Goal: Task Accomplishment & Management: Use online tool/utility

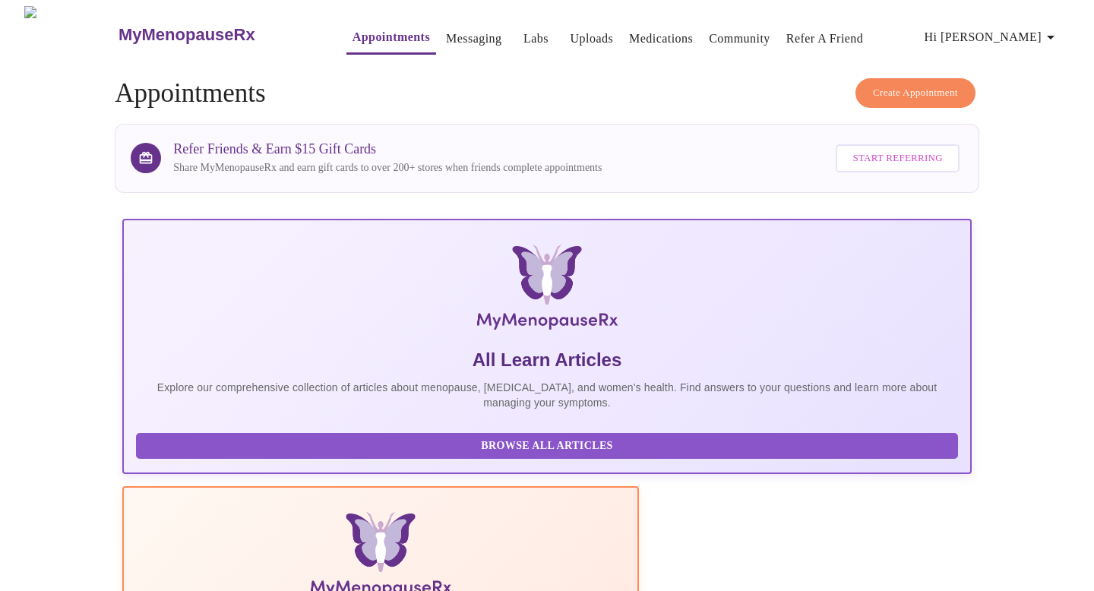
scroll to position [306, 0]
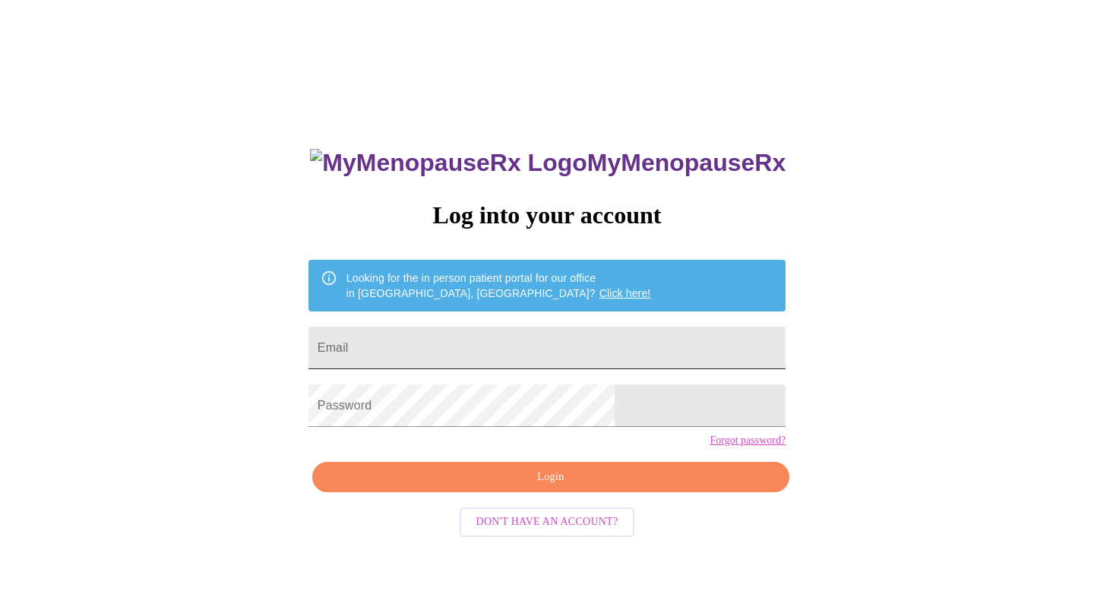
click at [510, 347] on input "Email" at bounding box center [546, 348] width 477 height 43
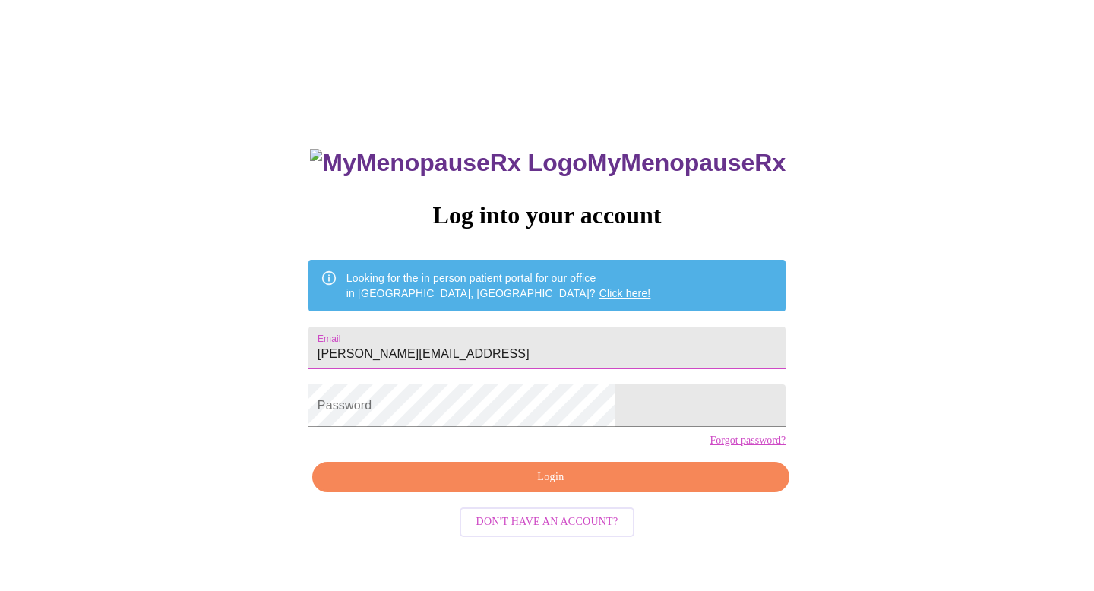
type input "[PERSON_NAME][EMAIL_ADDRESS]"
click at [538, 352] on input "Email" at bounding box center [546, 348] width 477 height 43
type input "a"
type input "c"
type input "a"
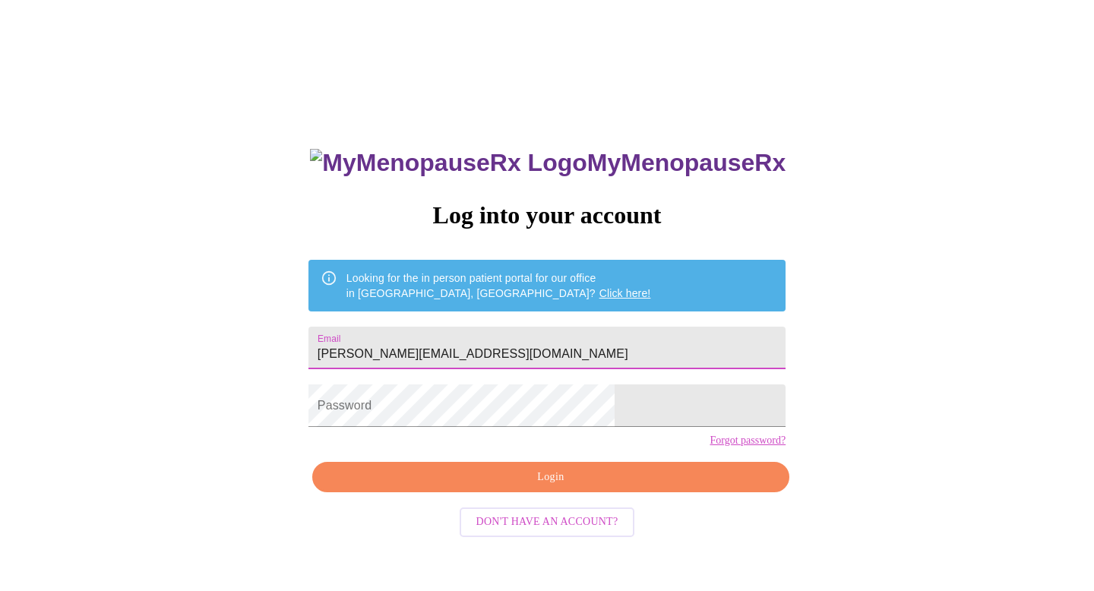
type input "carrie.miller1029@gmail.com"
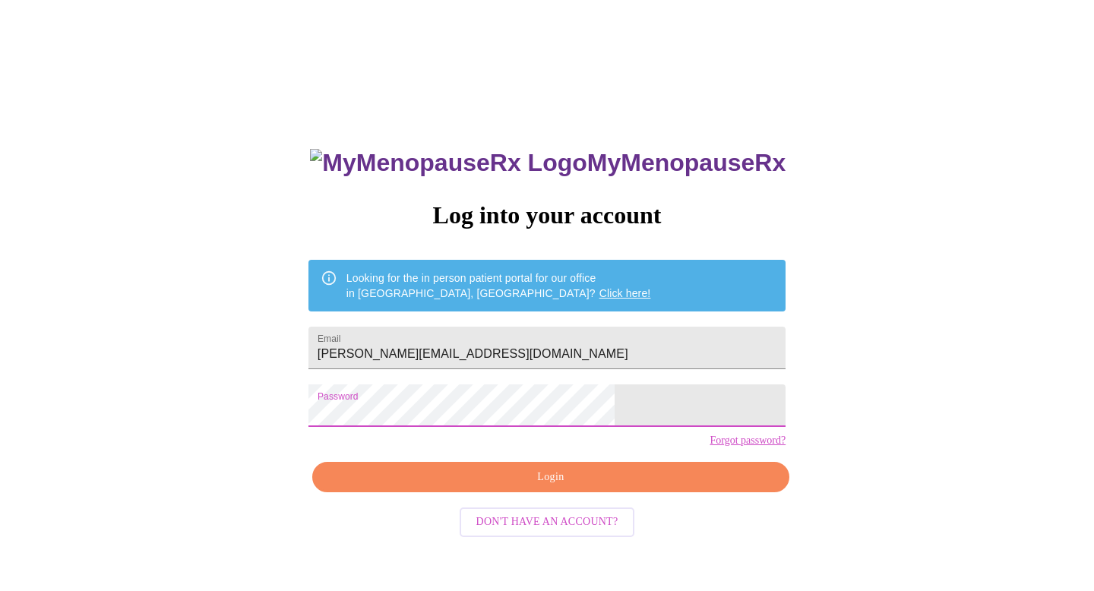
click at [529, 487] on span "Login" at bounding box center [551, 477] width 442 height 19
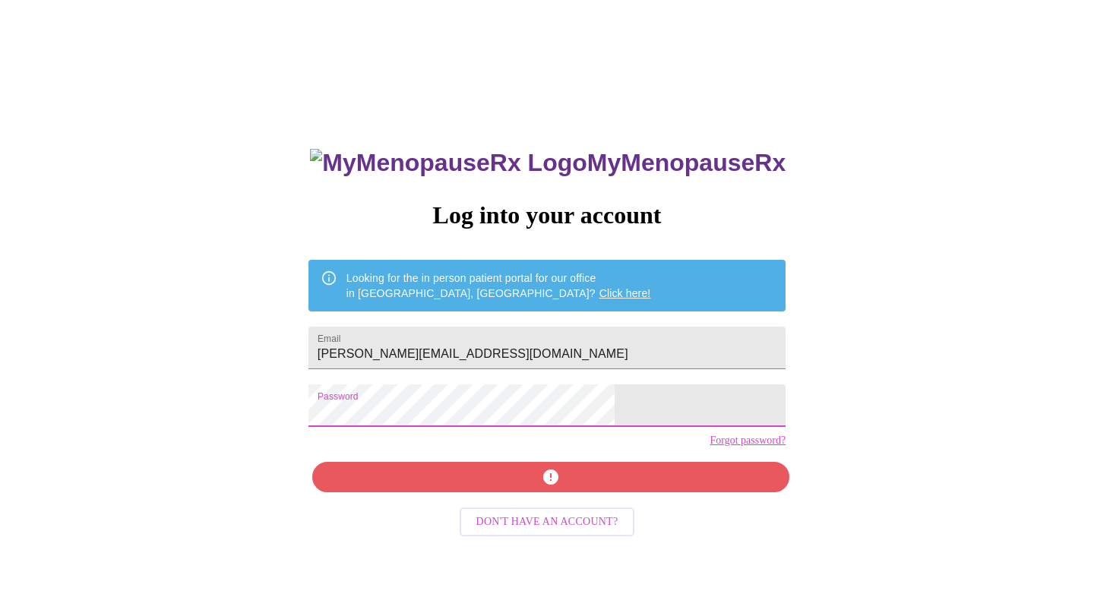
click at [316, 402] on div "MyMenopauseRx Log into your account Looking for the in person patient portal fo…" at bounding box center [547, 360] width 1082 height 709
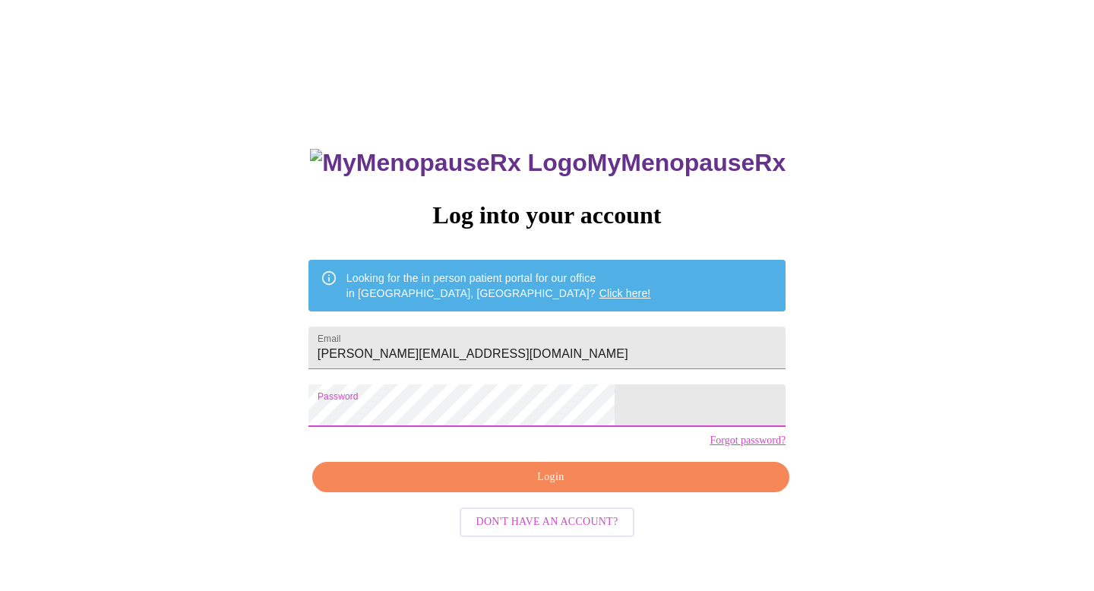
click at [372, 418] on div "MyMenopauseRx Log into your account Looking for the in person patient portal fo…" at bounding box center [547, 360] width 1082 height 709
click at [479, 493] on button "Login" at bounding box center [550, 477] width 477 height 31
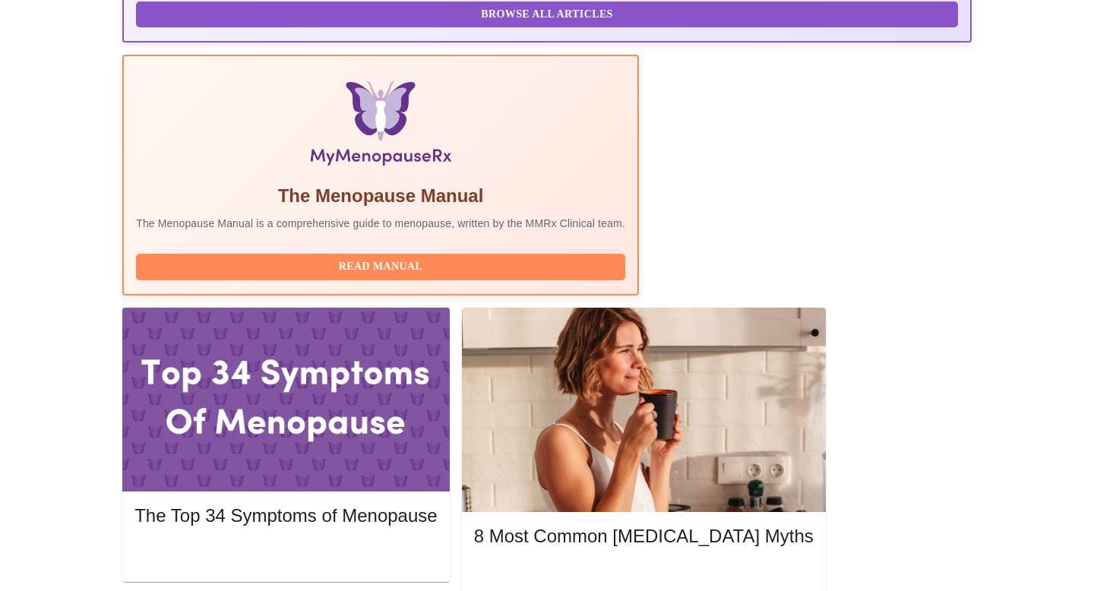
scroll to position [517, 0]
